Goal: Task Accomplishment & Management: Complete application form

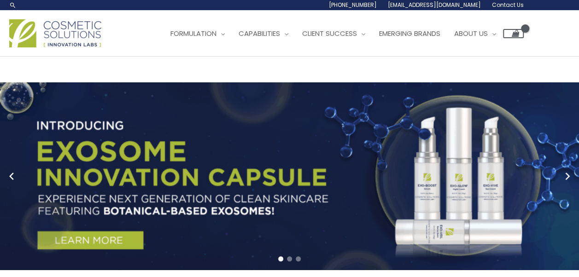
click at [0, 0] on span "Contact Us" at bounding box center [0, 0] width 0 height 0
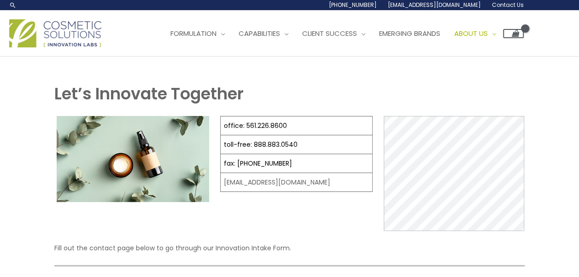
click at [0, 0] on span "Contact Us" at bounding box center [0, 0] width 0 height 0
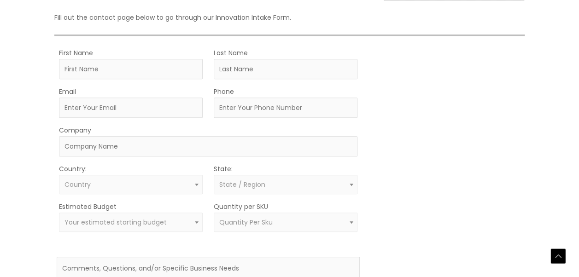
scroll to position [232, 0]
drag, startPoint x: 275, startPoint y: 227, endPoint x: 273, endPoint y: 249, distance: 22.3
drag, startPoint x: 313, startPoint y: 225, endPoint x: 222, endPoint y: 228, distance: 91.2
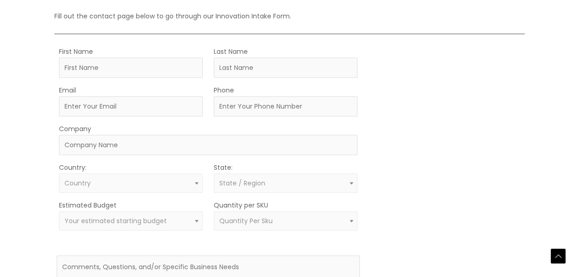
drag, startPoint x: 222, startPoint y: 228, endPoint x: 231, endPoint y: 231, distance: 9.9
copy td "[EMAIL_ADDRESS][DOMAIN_NAME]"
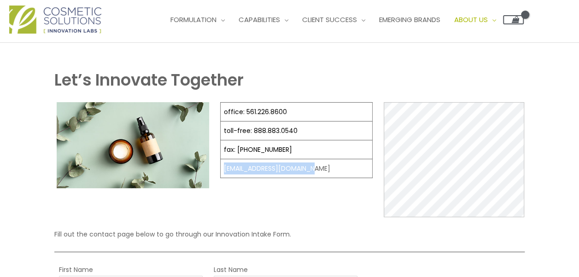
scroll to position [0, 0]
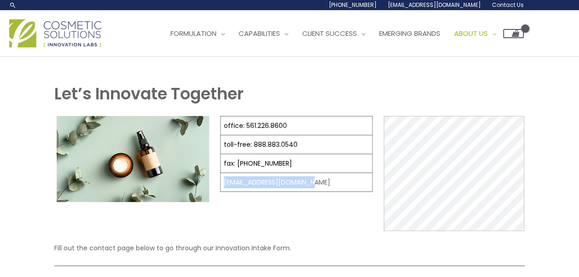
click at [0, 0] on span "Contact Us" at bounding box center [0, 0] width 0 height 0
select select
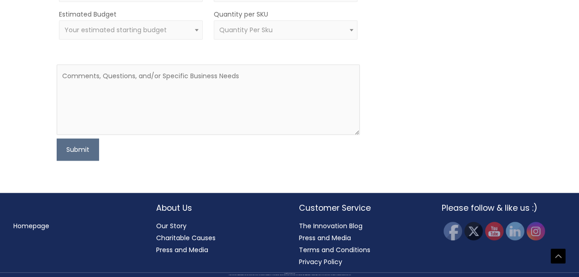
scroll to position [519, 0]
type input "[PERSON_NAME]"
type input "YING"
type input "[EMAIL_ADDRESS][DOMAIN_NAME]"
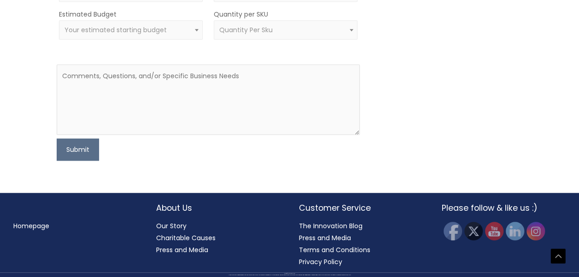
type input "0918076517"
type input "EXCEL MAKE EXOSOMES INC."
select select "[GEOGRAPHIC_DATA]"
select select
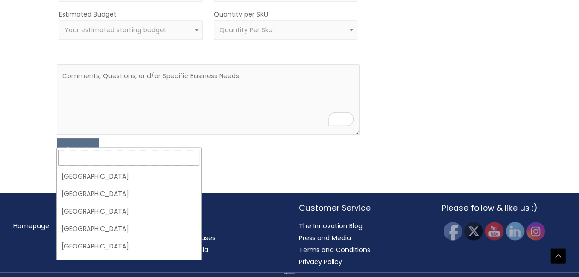
scroll to position [3797, 0]
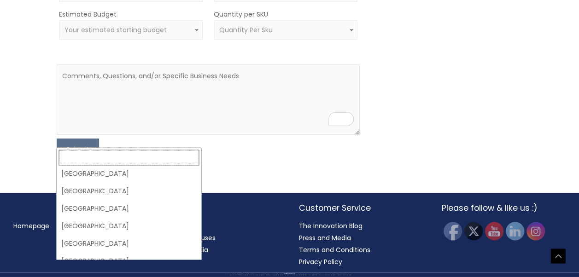
select select "[GEOGRAPHIC_DATA]"
select select
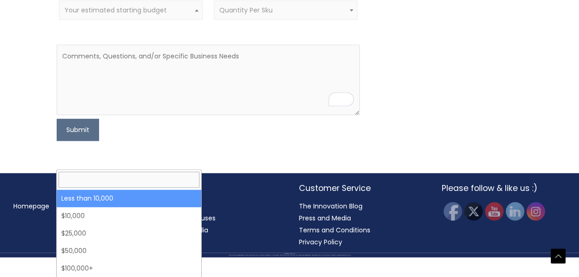
click at [125, 15] on span "Your estimated starting budget" at bounding box center [115, 10] width 102 height 9
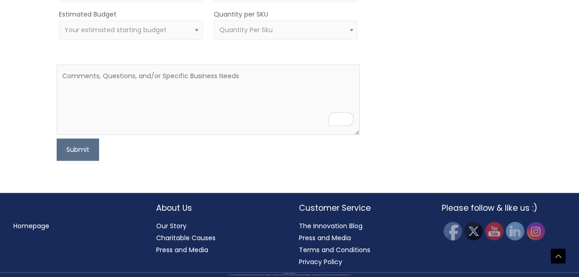
click at [500, 142] on div "MOQ TRIGGER STEP 2 TRIGGER" at bounding box center [447, 7] width 152 height 306
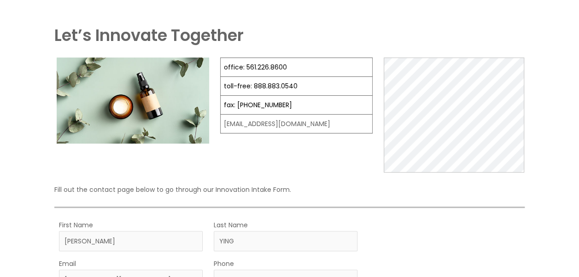
scroll to position [0, 0]
